Goal: Information Seeking & Learning: Compare options

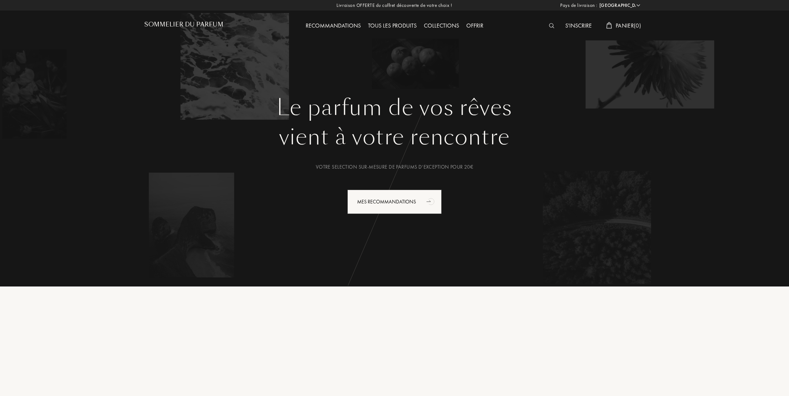
select select "FR"
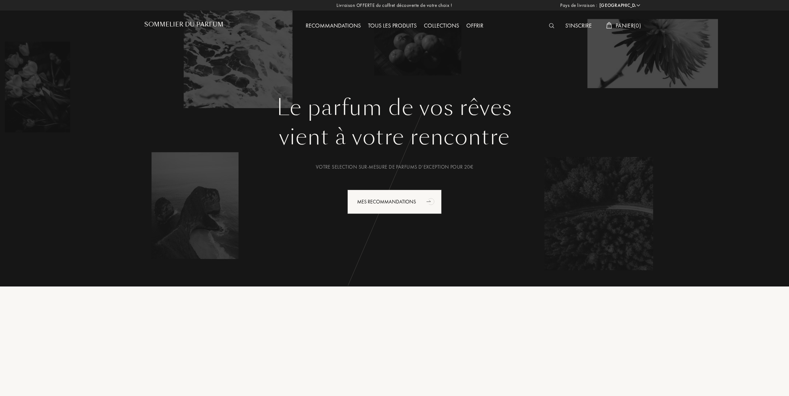
click at [550, 24] on img at bounding box center [551, 25] width 5 height 5
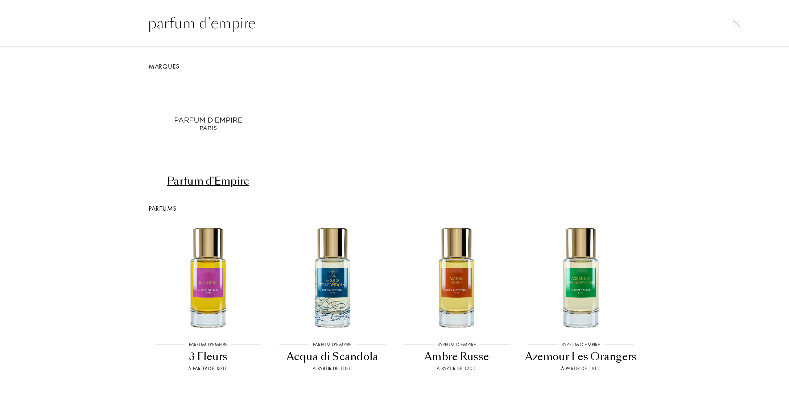
type input "parfum d'empire"
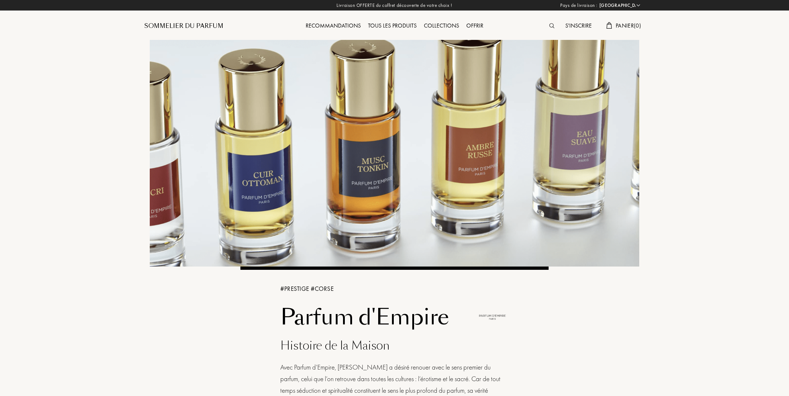
select select "FR"
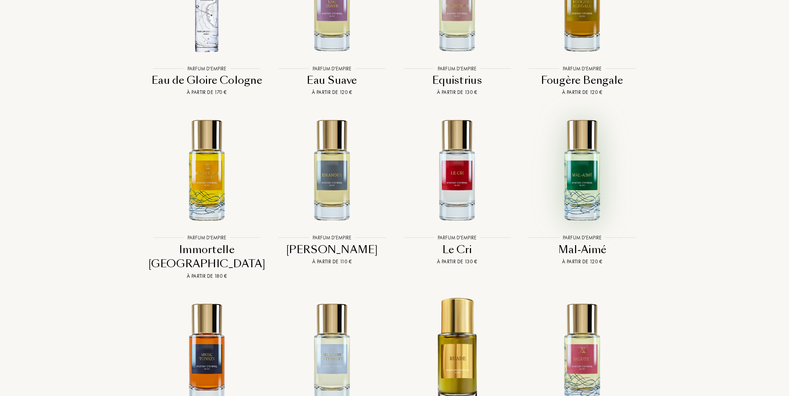
scroll to position [1872, 0]
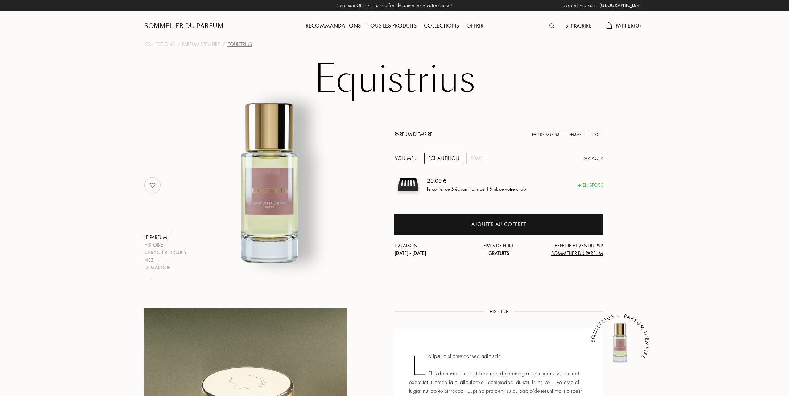
select select "FR"
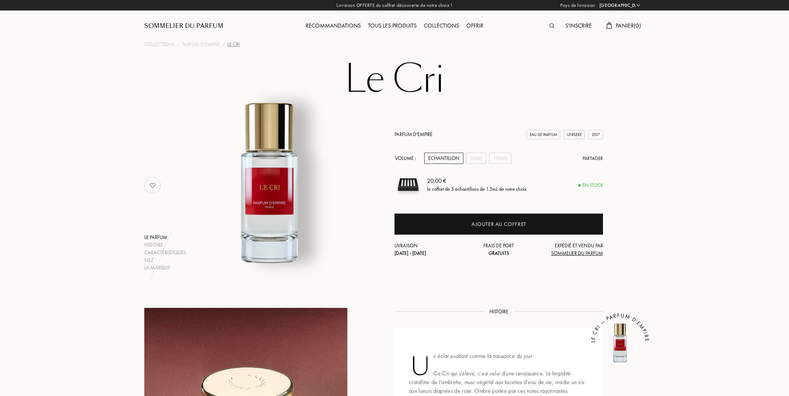
select select "FR"
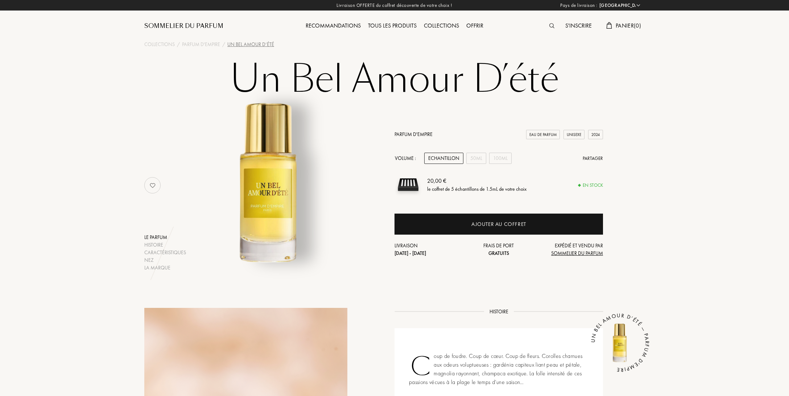
select select "FR"
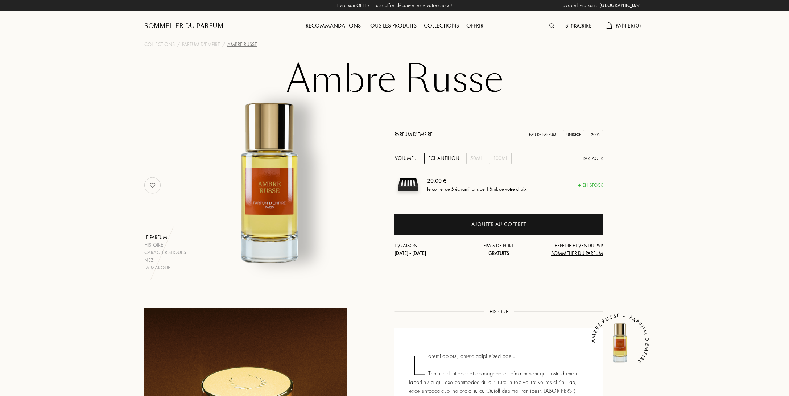
select select "FR"
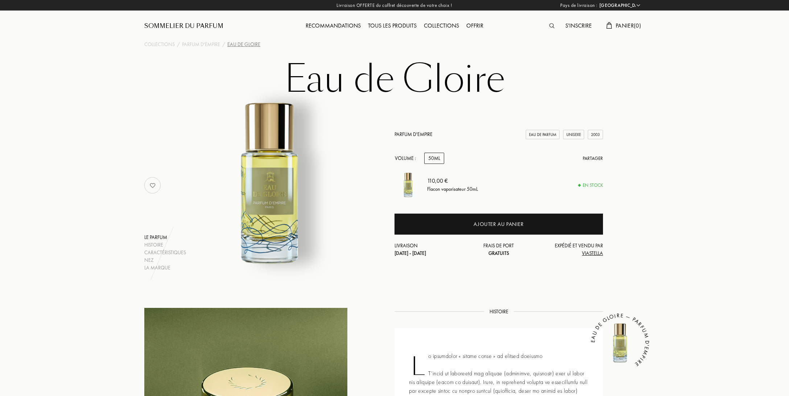
select select "FR"
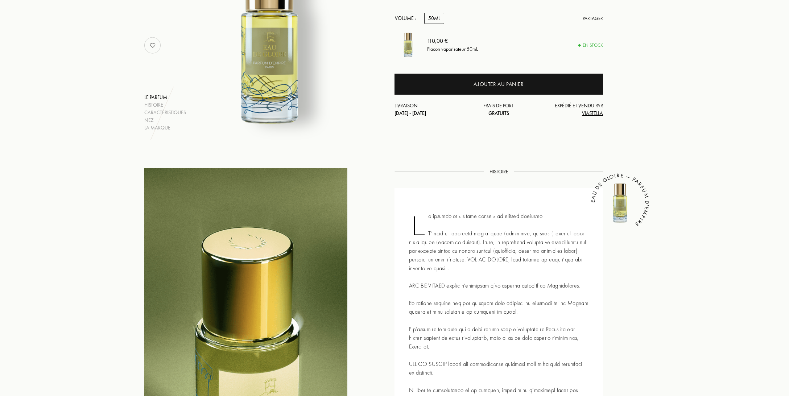
scroll to position [191, 0]
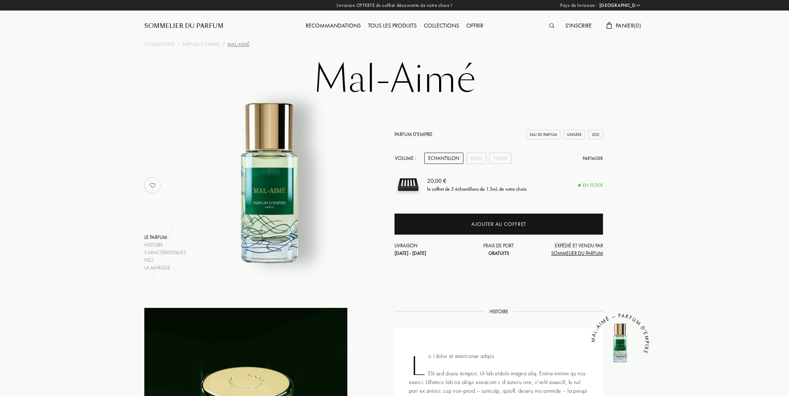
select select "FR"
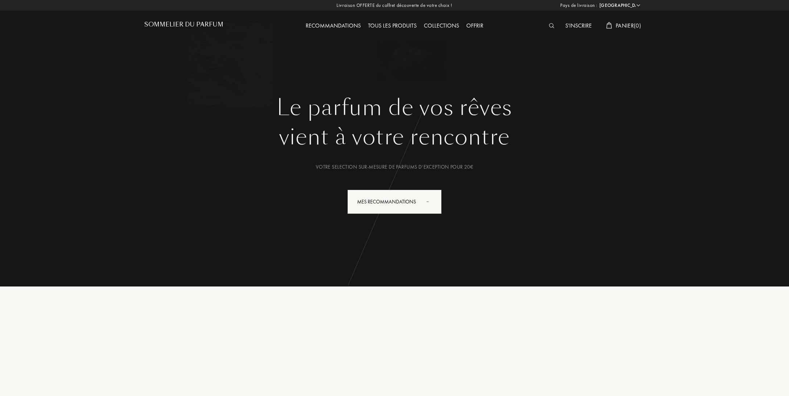
select select "FR"
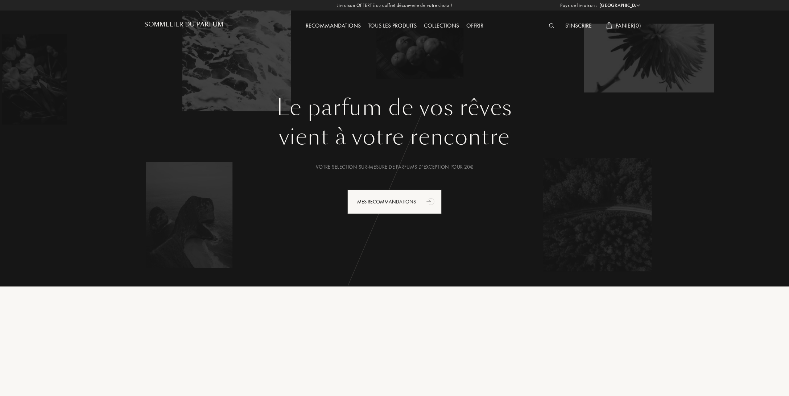
click at [549, 26] on img at bounding box center [551, 25] width 5 height 5
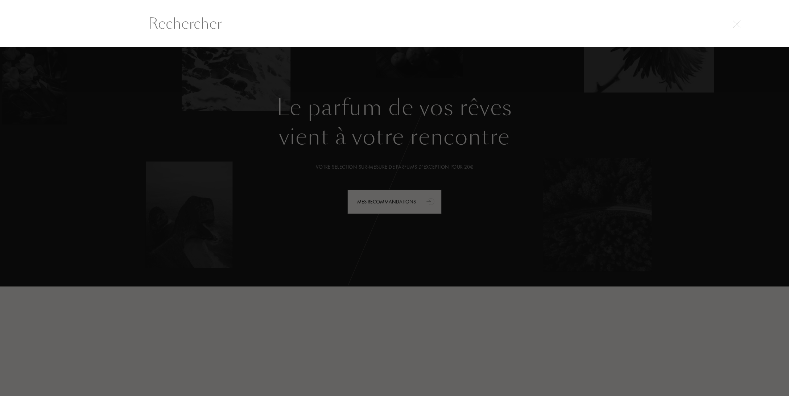
scroll to position [0, 0]
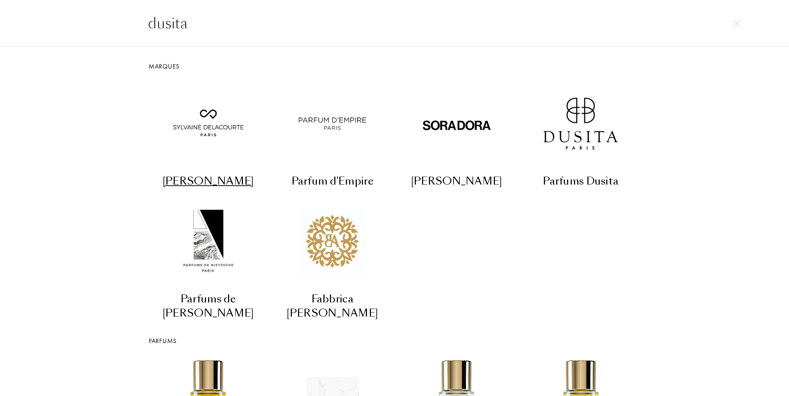
type input "dusita"
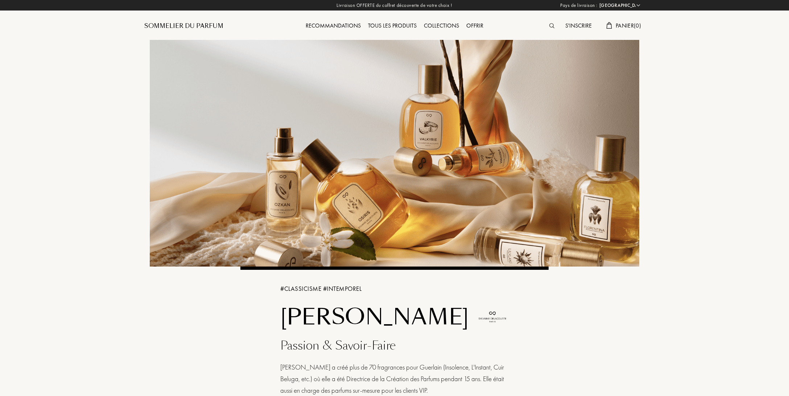
select select "FR"
click at [549, 26] on img at bounding box center [551, 25] width 5 height 5
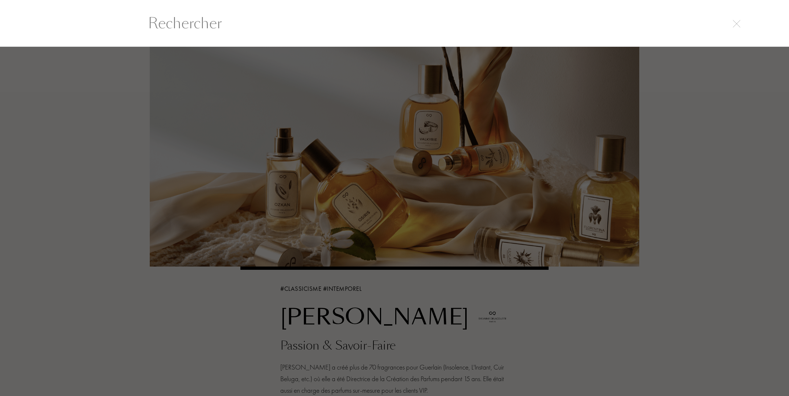
click at [169, 22] on input "text" at bounding box center [394, 23] width 522 height 22
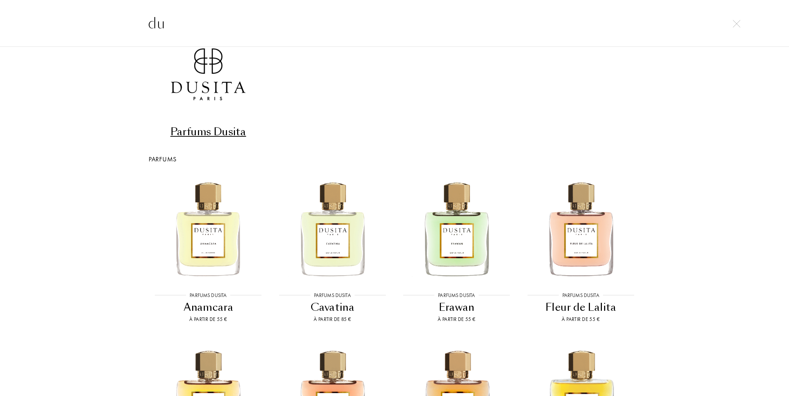
scroll to position [88, 0]
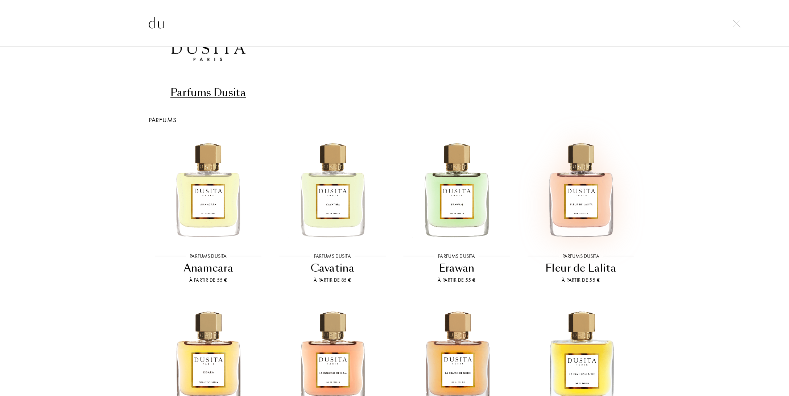
type input "du"
click at [574, 185] on img at bounding box center [581, 189] width 112 height 112
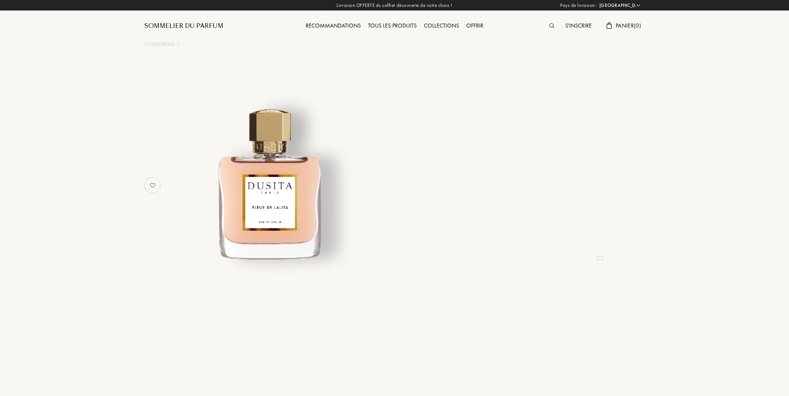
select select "FR"
select select "4"
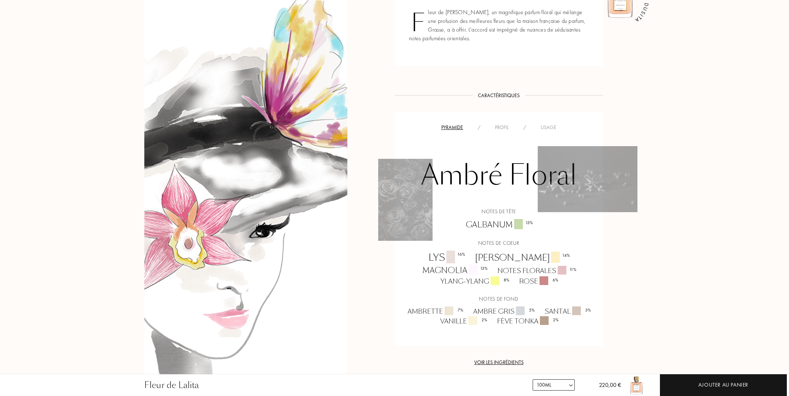
scroll to position [76, 0]
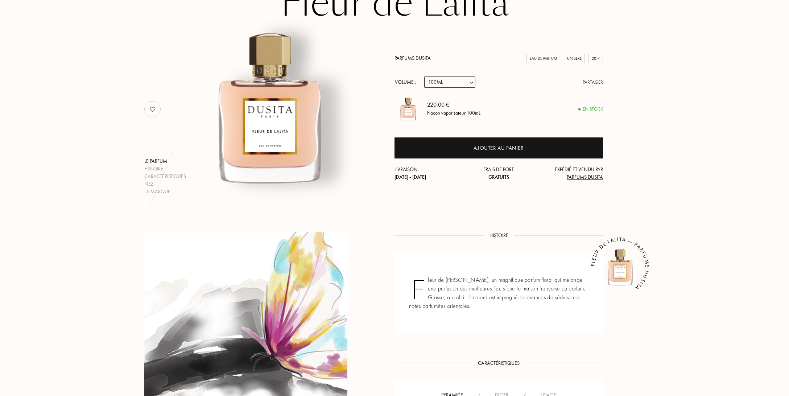
click at [424, 77] on select "Echantillon 15mL 22.5mL (3 * 7.5mL) 50mL 100mL" at bounding box center [449, 82] width 51 height 11
select select "1"
click option "15mL" at bounding box center [0, 0] width 0 height 0
select select "1"
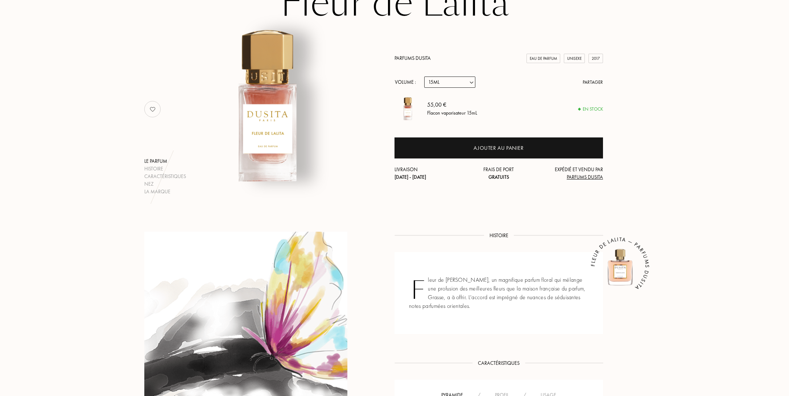
click at [424, 77] on select "Echantillon 15mL 22.5mL (3 * 7.5mL) 50mL 100mL" at bounding box center [449, 82] width 51 height 11
select select "3"
click option "50mL" at bounding box center [0, 0] width 0 height 0
select select "3"
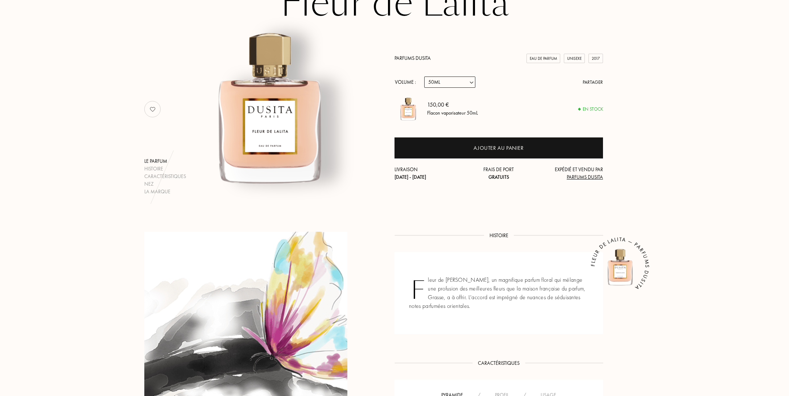
click at [424, 77] on select "Echantillon 15mL 22.5mL (3 * 7.5mL) 50mL 100mL" at bounding box center [449, 82] width 51 height 11
select select "1"
click option "15mL" at bounding box center [0, 0] width 0 height 0
select select "1"
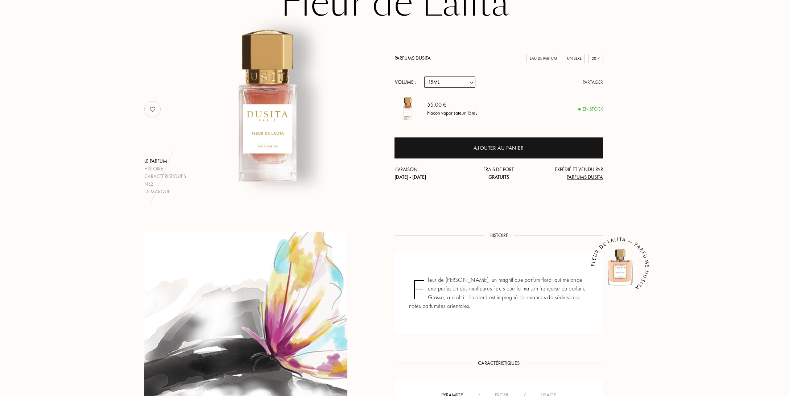
click at [424, 77] on select "Echantillon 15mL 22.5mL (3 * 7.5mL) 50mL 100mL" at bounding box center [449, 82] width 51 height 11
select select "0"
click option "Echantillon" at bounding box center [0, 0] width 0 height 0
select select "0"
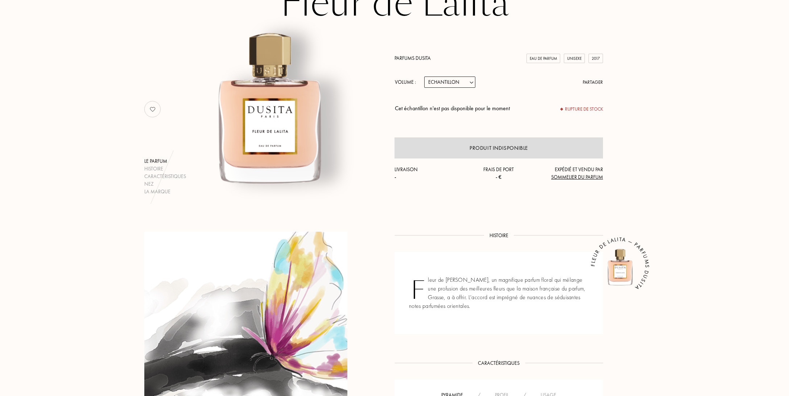
click at [424, 77] on select "Echantillon 15mL 22.5mL (3 * 7.5mL) 50mL 100mL" at bounding box center [449, 82] width 51 height 11
select select "1"
click option "15mL" at bounding box center [0, 0] width 0 height 0
select select "1"
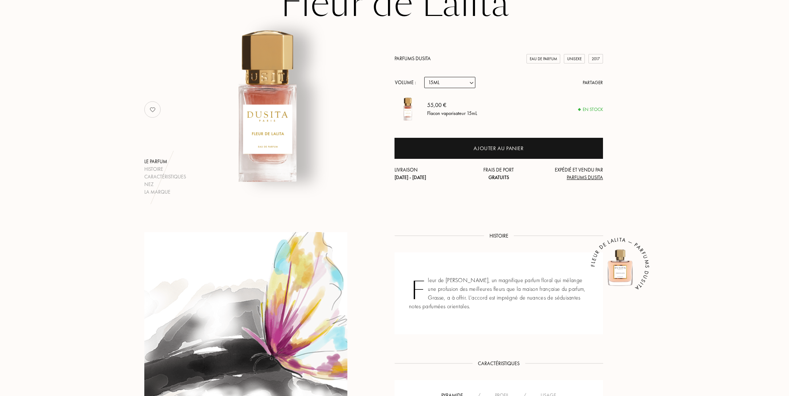
scroll to position [0, 0]
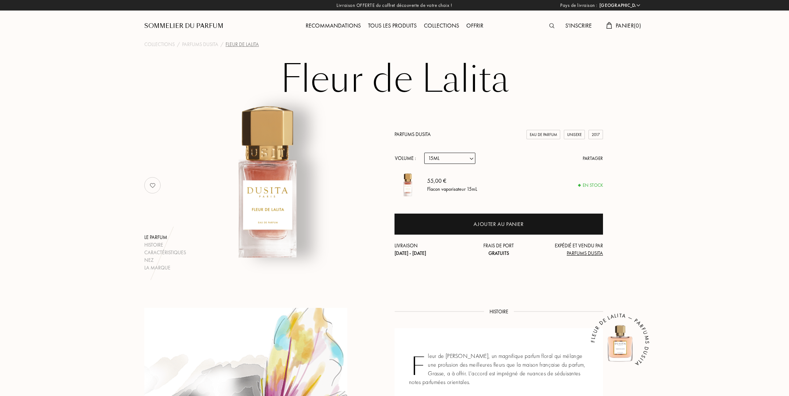
click at [578, 83] on div "Fleur de [PERSON_NAME] parfum Histoire Caractéristiques Nez La marque Parfums D…" at bounding box center [394, 165] width 522 height 212
click at [549, 27] on img at bounding box center [551, 25] width 5 height 5
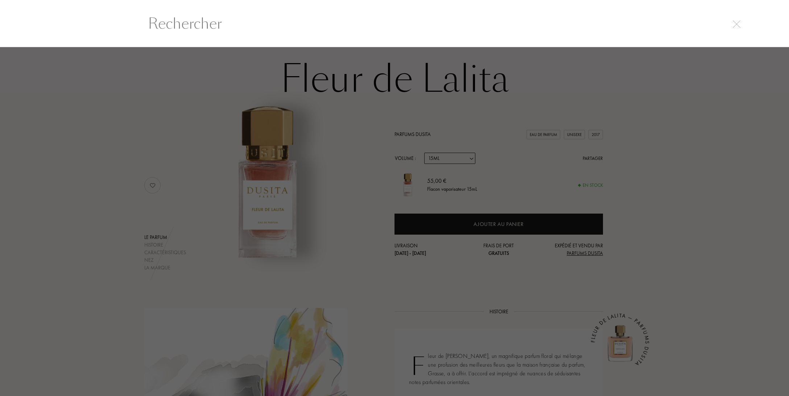
scroll to position [0, 0]
click at [252, 39] on div at bounding box center [394, 23] width 789 height 47
click at [208, 18] on input "text" at bounding box center [394, 23] width 522 height 22
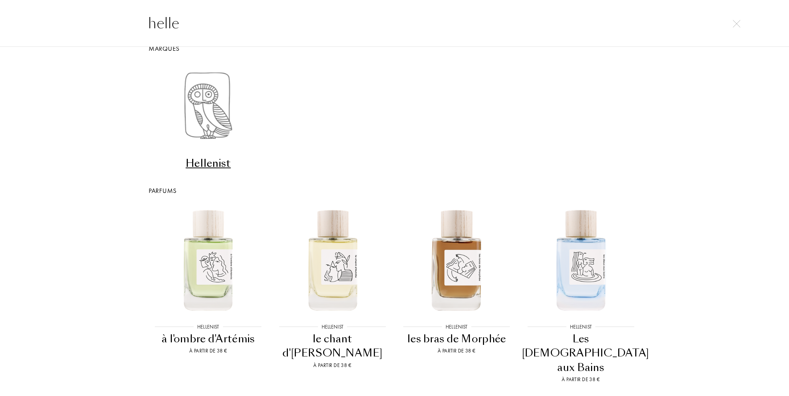
scroll to position [25, 0]
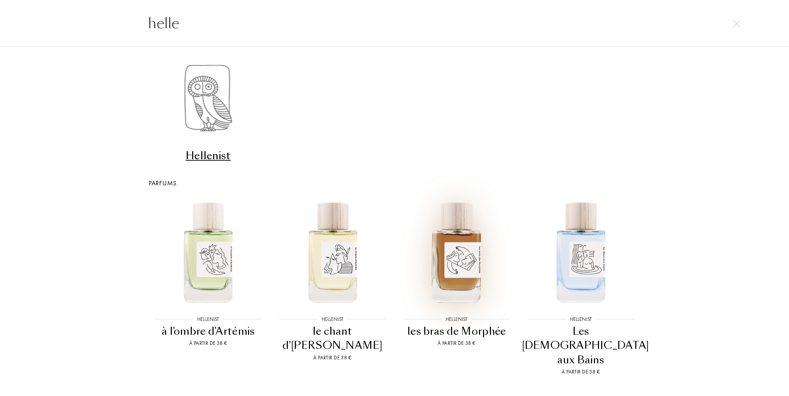
type input "helle"
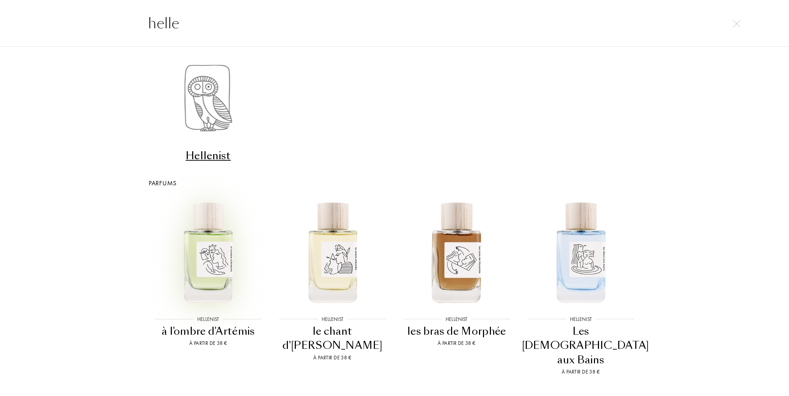
click at [238, 214] on img at bounding box center [208, 252] width 112 height 112
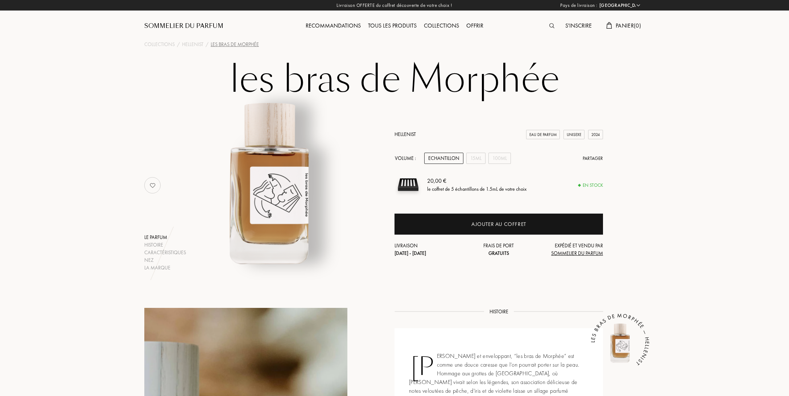
select select "FR"
click at [477, 160] on div "15mL" at bounding box center [475, 158] width 19 height 11
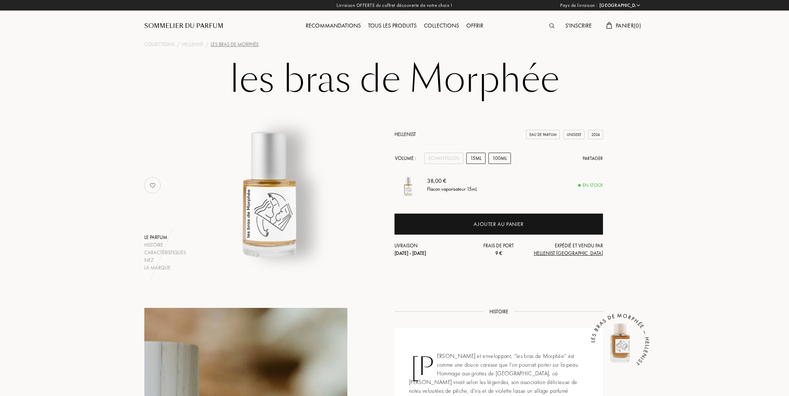
click at [498, 162] on div "100mL" at bounding box center [499, 158] width 22 height 11
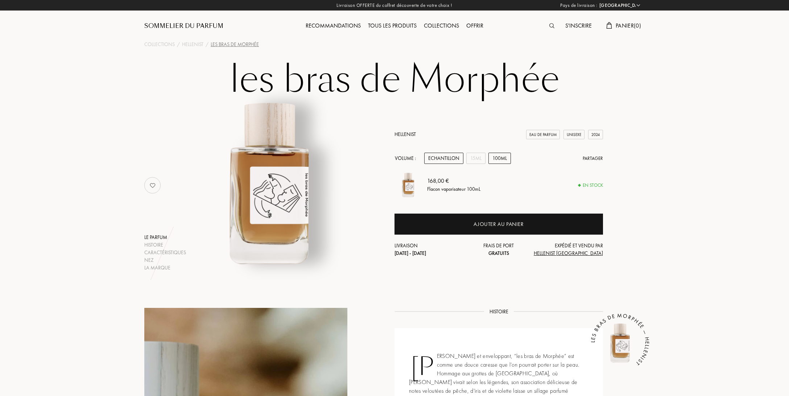
click at [445, 159] on div "Echantillon" at bounding box center [443, 158] width 39 height 11
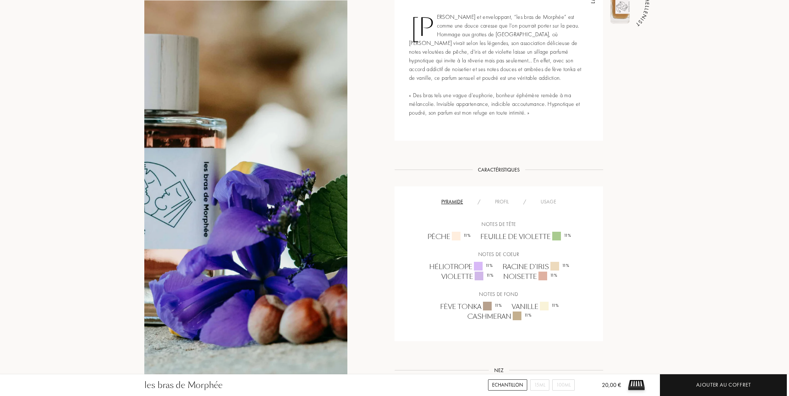
scroll to position [306, 0]
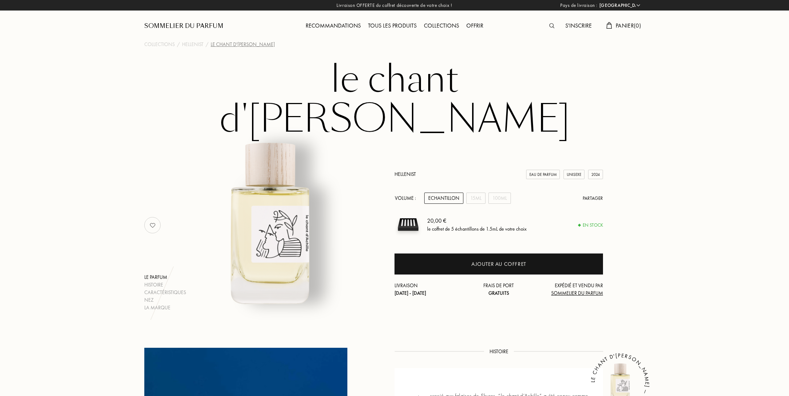
select select "FR"
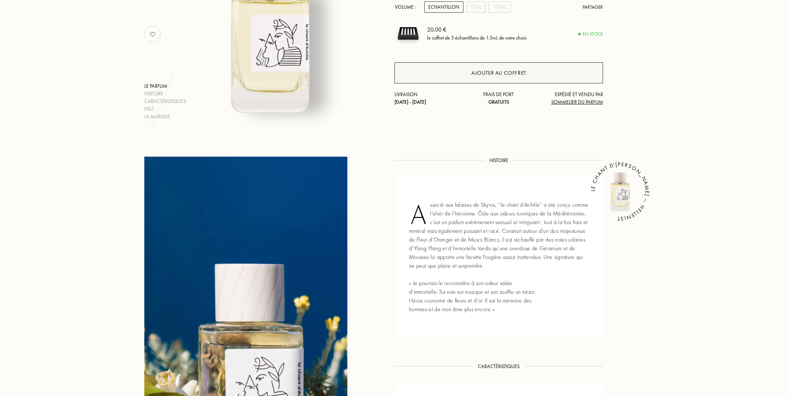
scroll to position [344, 0]
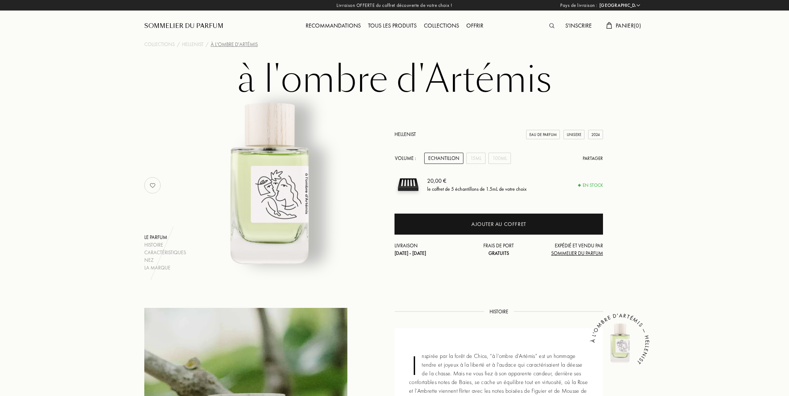
select select "FR"
